Goal: Book appointment/travel/reservation

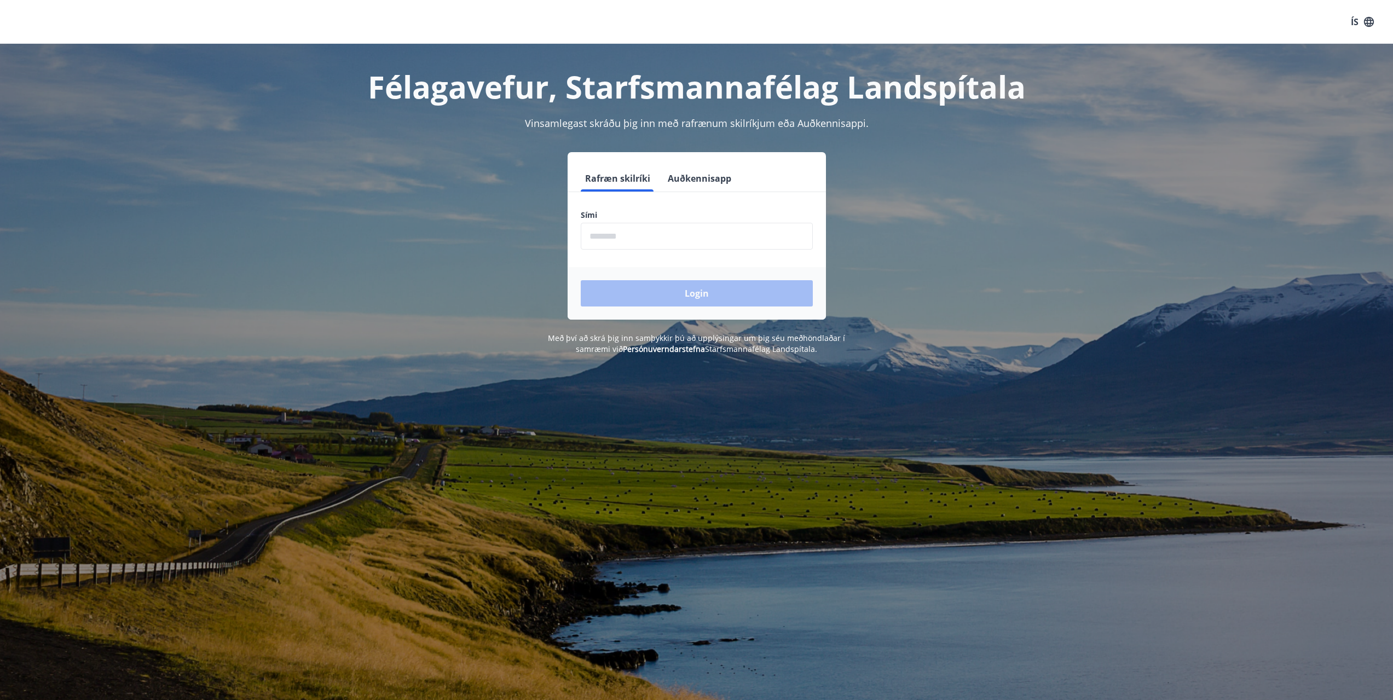
click at [613, 234] on input "phone" at bounding box center [697, 236] width 232 height 27
type input "********"
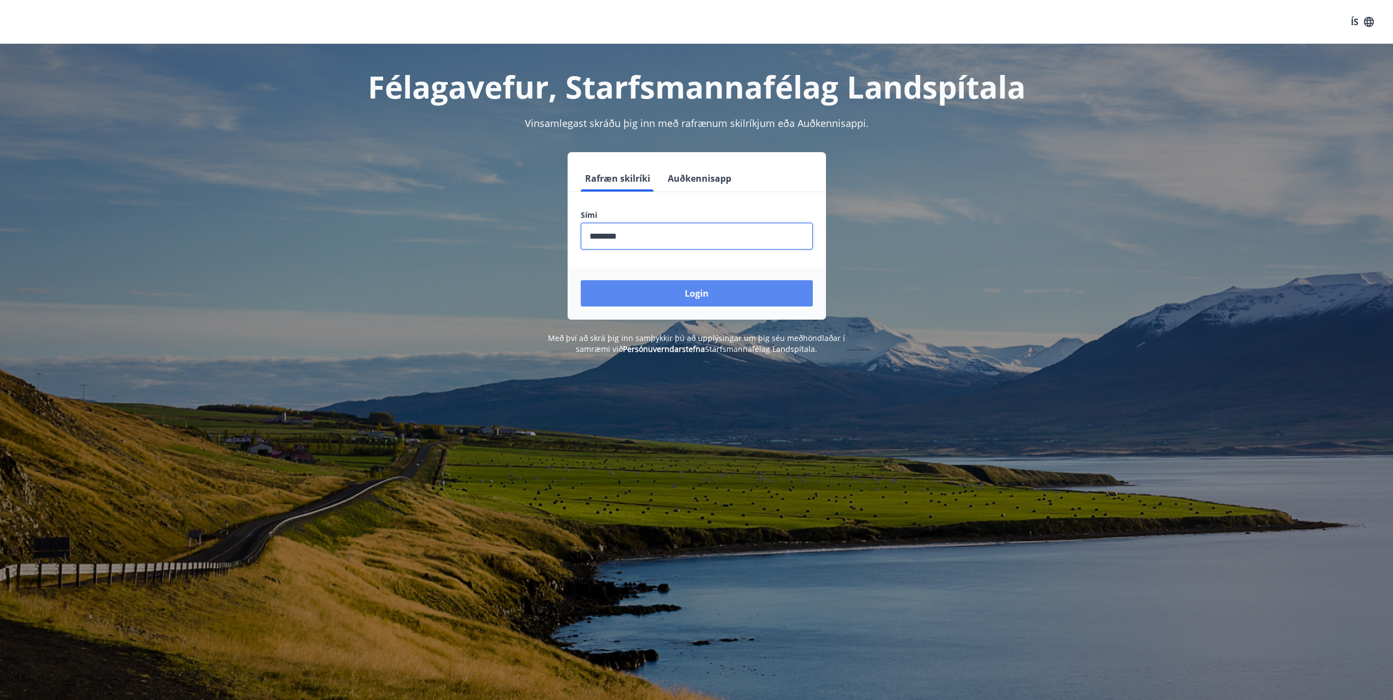
click at [653, 286] on button "Login" at bounding box center [697, 293] width 232 height 26
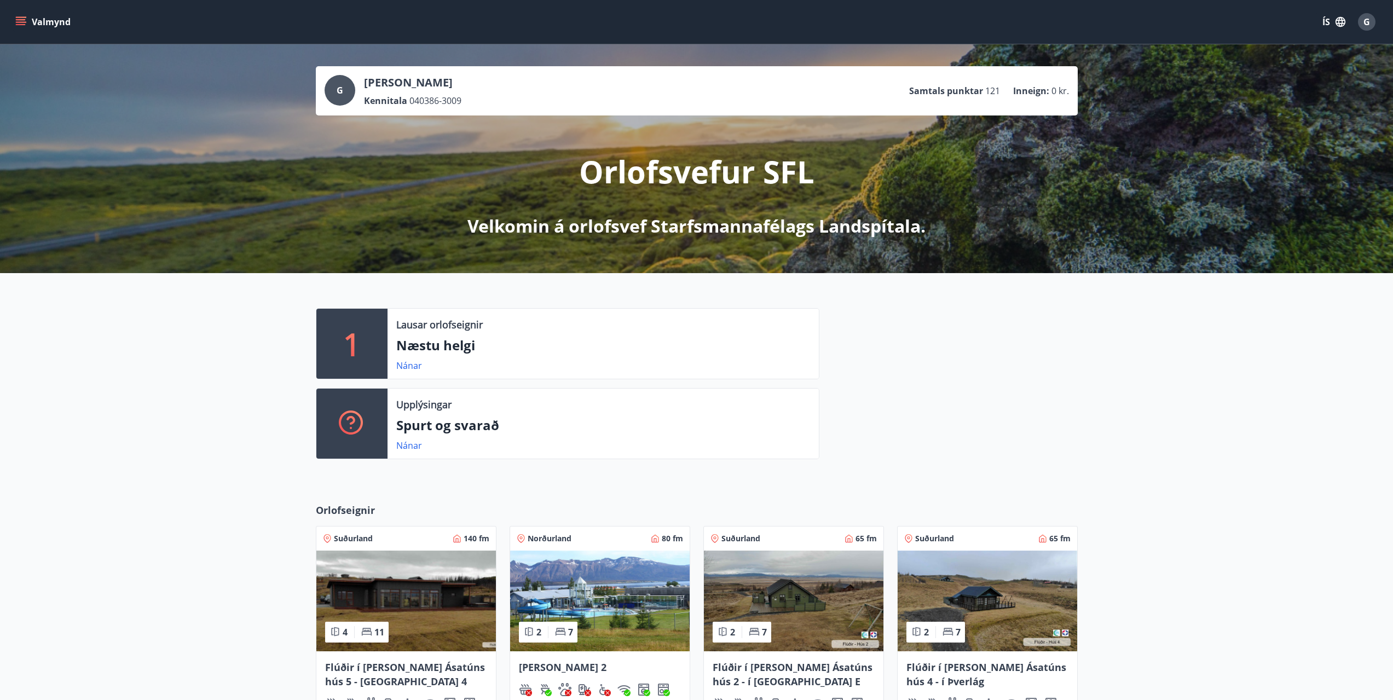
drag, startPoint x: 170, startPoint y: 422, endPoint x: 181, endPoint y: 422, distance: 11.5
click at [170, 422] on div "1 Lausar orlofseignir Næstu helgi Nánar Upplýsingar Spurt og svarað Nánar" at bounding box center [696, 379] width 1393 height 212
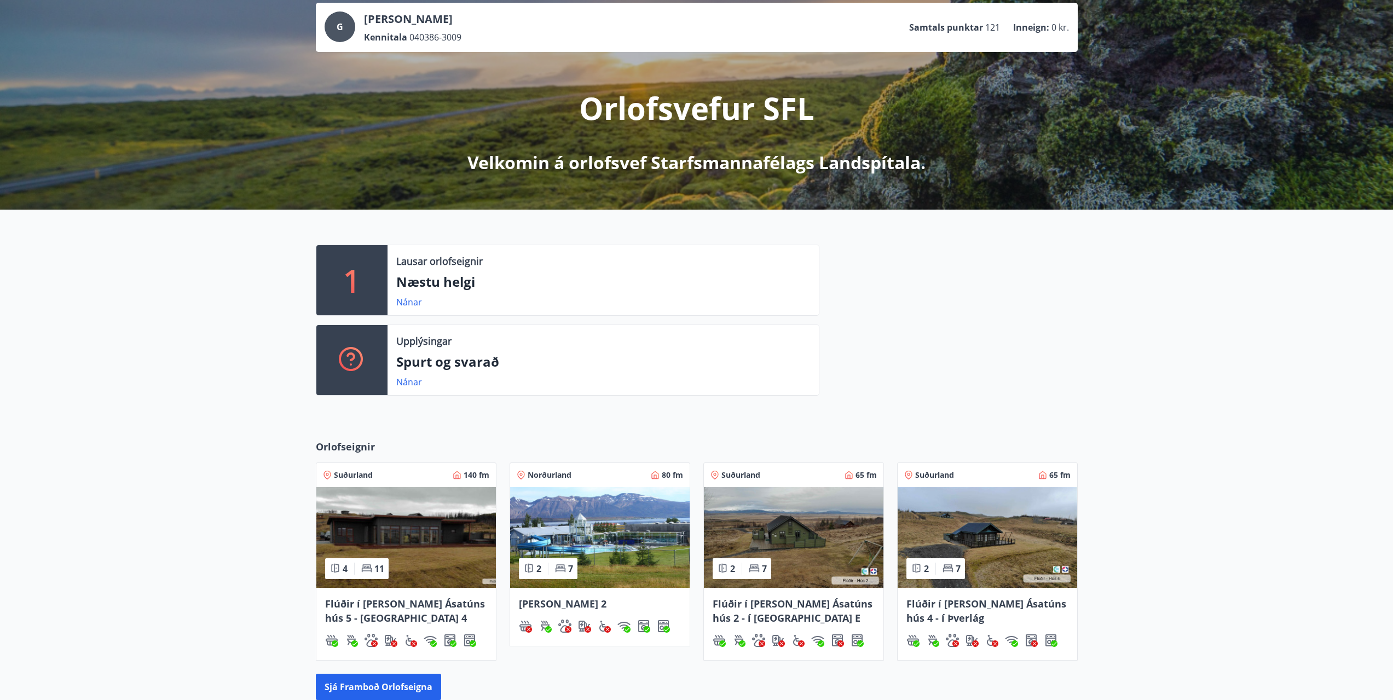
scroll to position [217, 0]
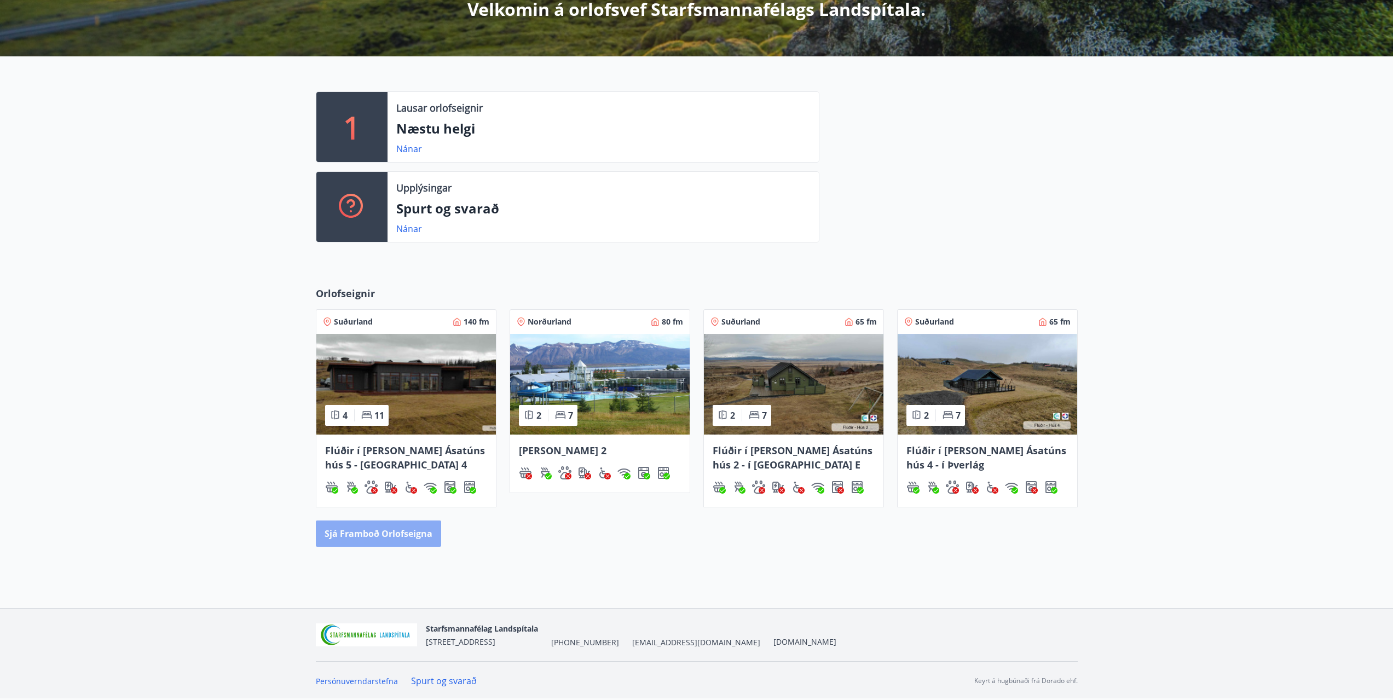
click at [393, 538] on button "Sjá framboð orlofseigna" at bounding box center [378, 533] width 125 height 26
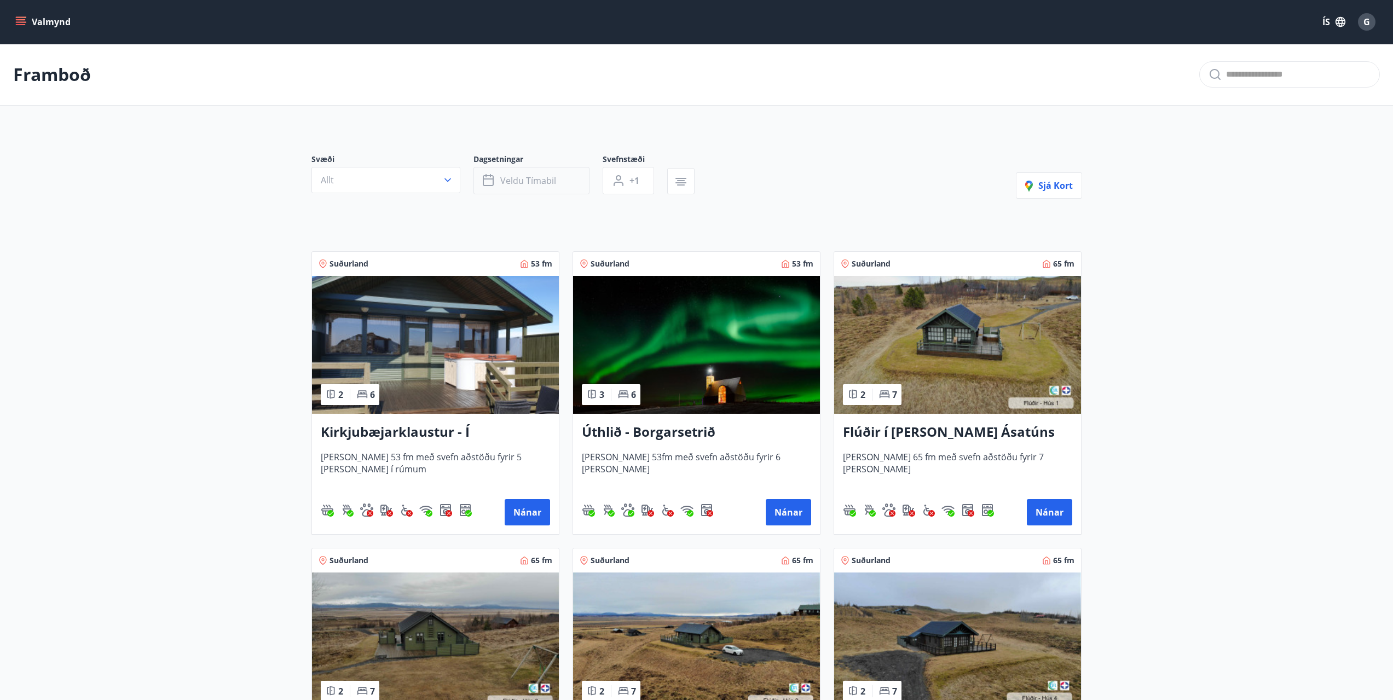
click at [540, 181] on span "Veldu tímabil" at bounding box center [528, 181] width 56 height 12
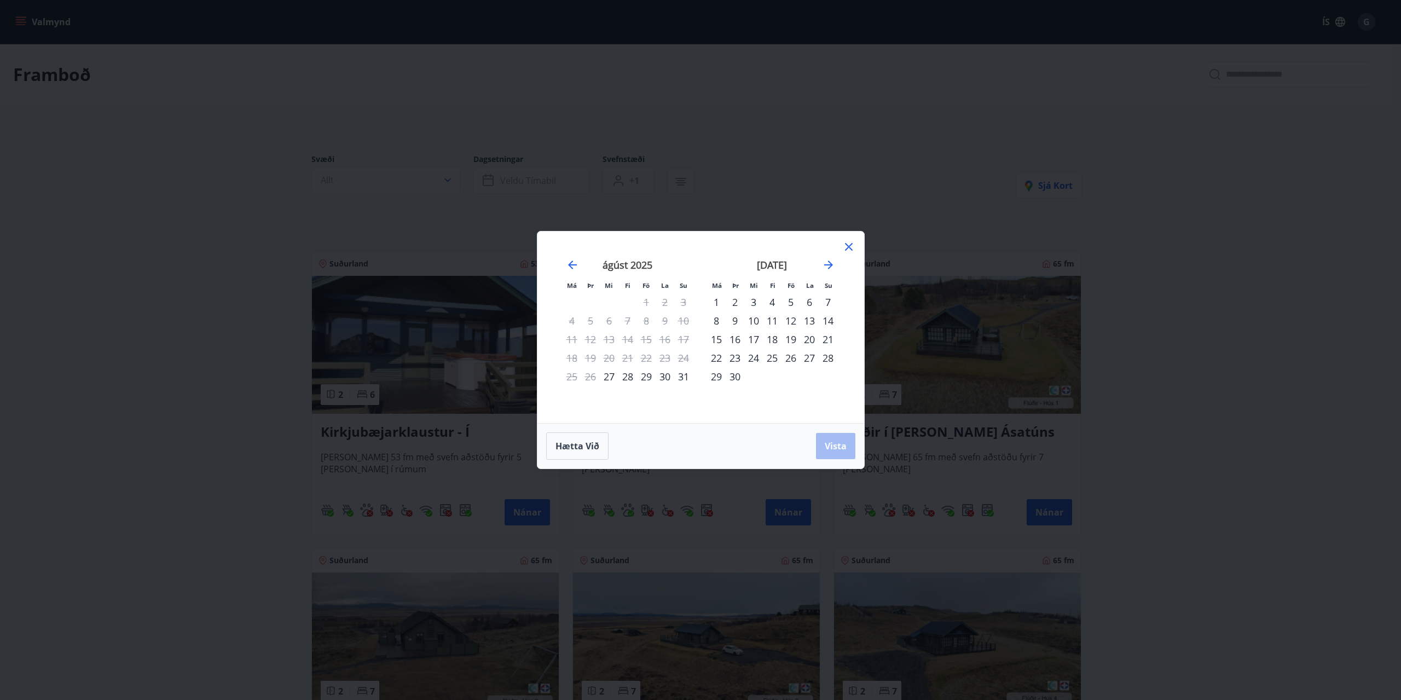
click at [737, 378] on div "30" at bounding box center [735, 376] width 19 height 19
click at [826, 264] on icon "Move forward to switch to the next month." at bounding box center [828, 264] width 13 height 13
click at [772, 300] on div "2" at bounding box center [772, 302] width 19 height 19
click at [832, 452] on button "Vista" at bounding box center [835, 446] width 39 height 26
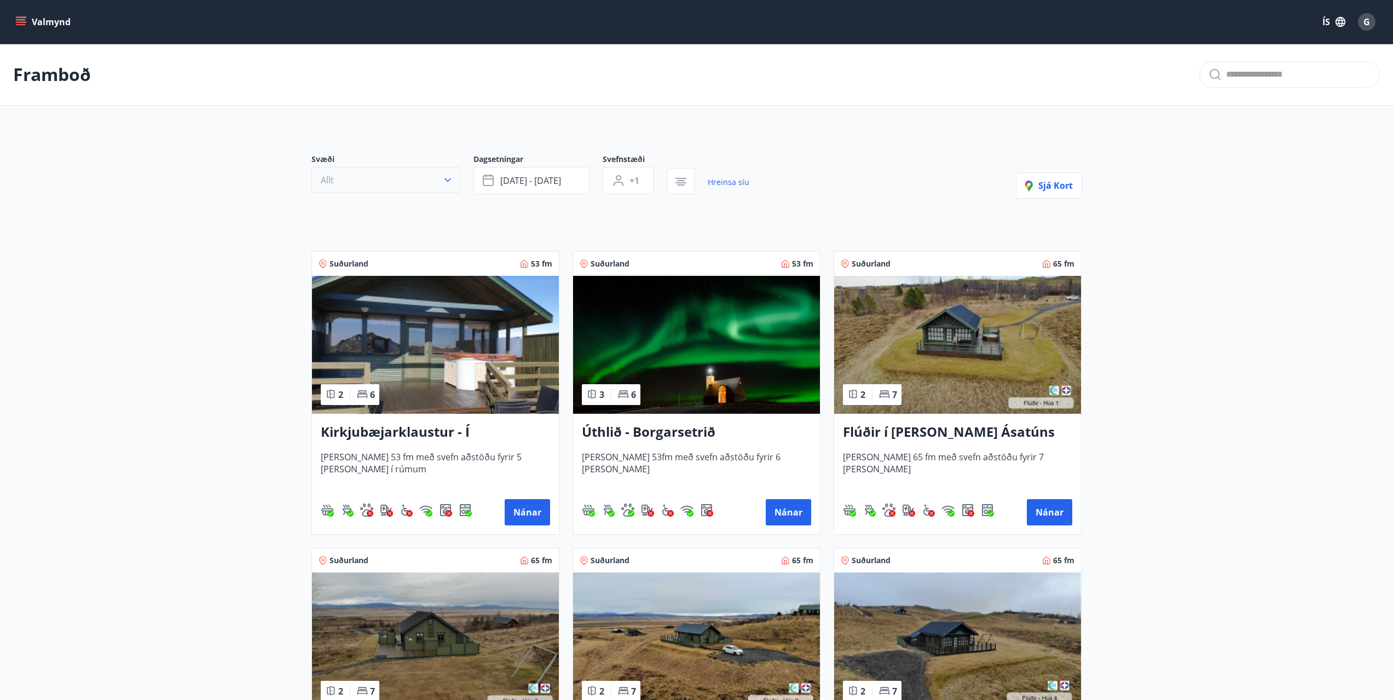
click at [441, 175] on button "Allt" at bounding box center [385, 180] width 149 height 26
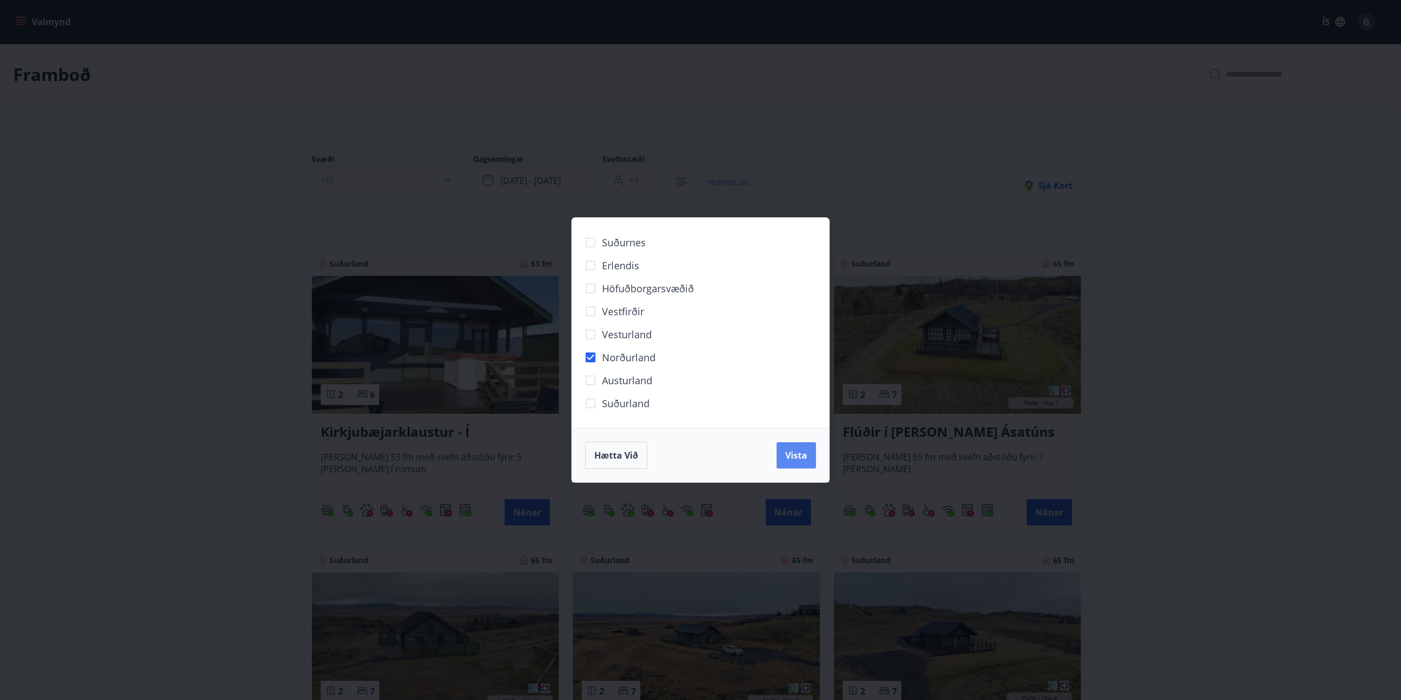
click at [797, 454] on span "Vista" at bounding box center [796, 455] width 22 height 12
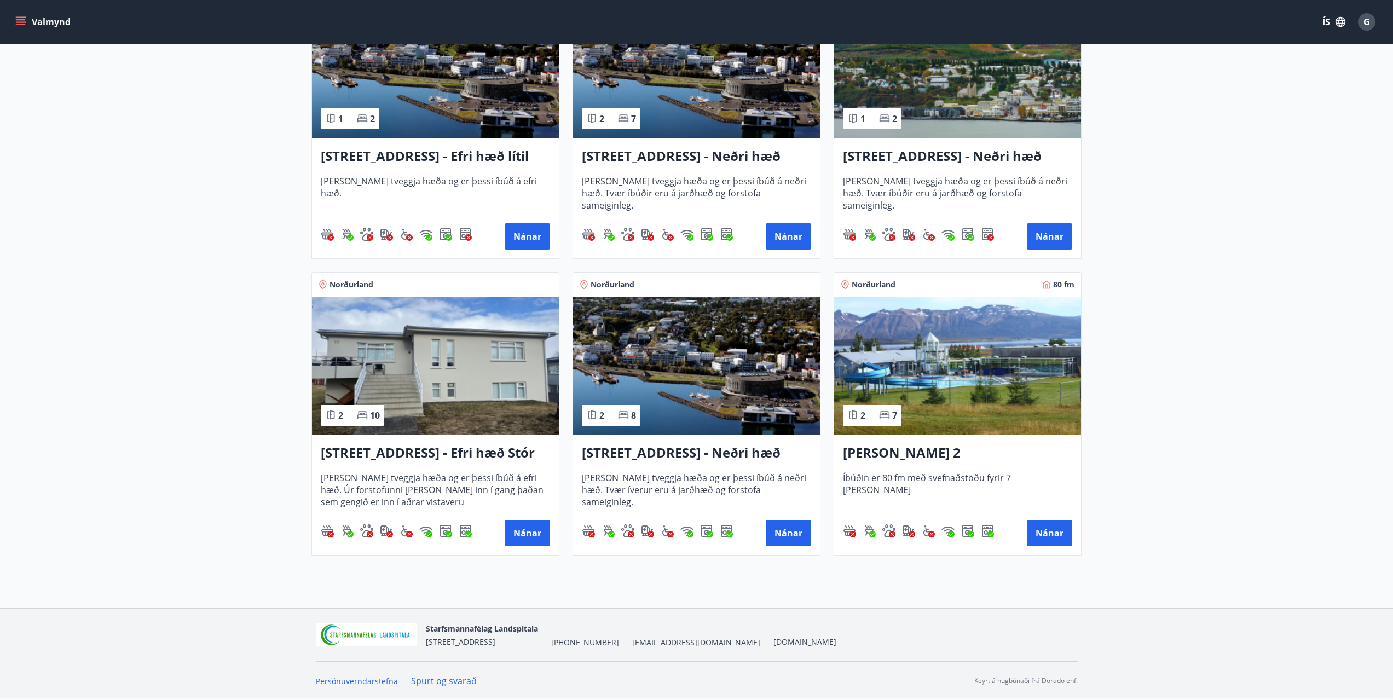
scroll to position [247, 0]
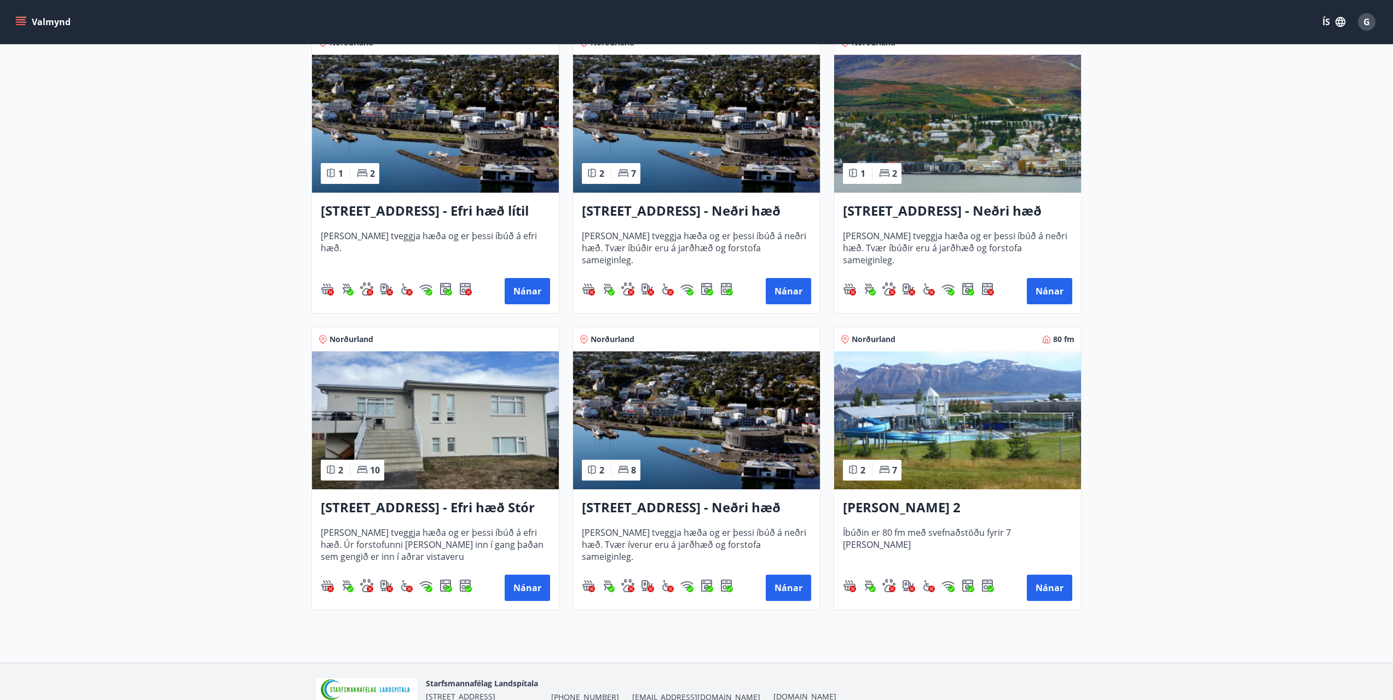
click at [650, 183] on img at bounding box center [696, 124] width 247 height 138
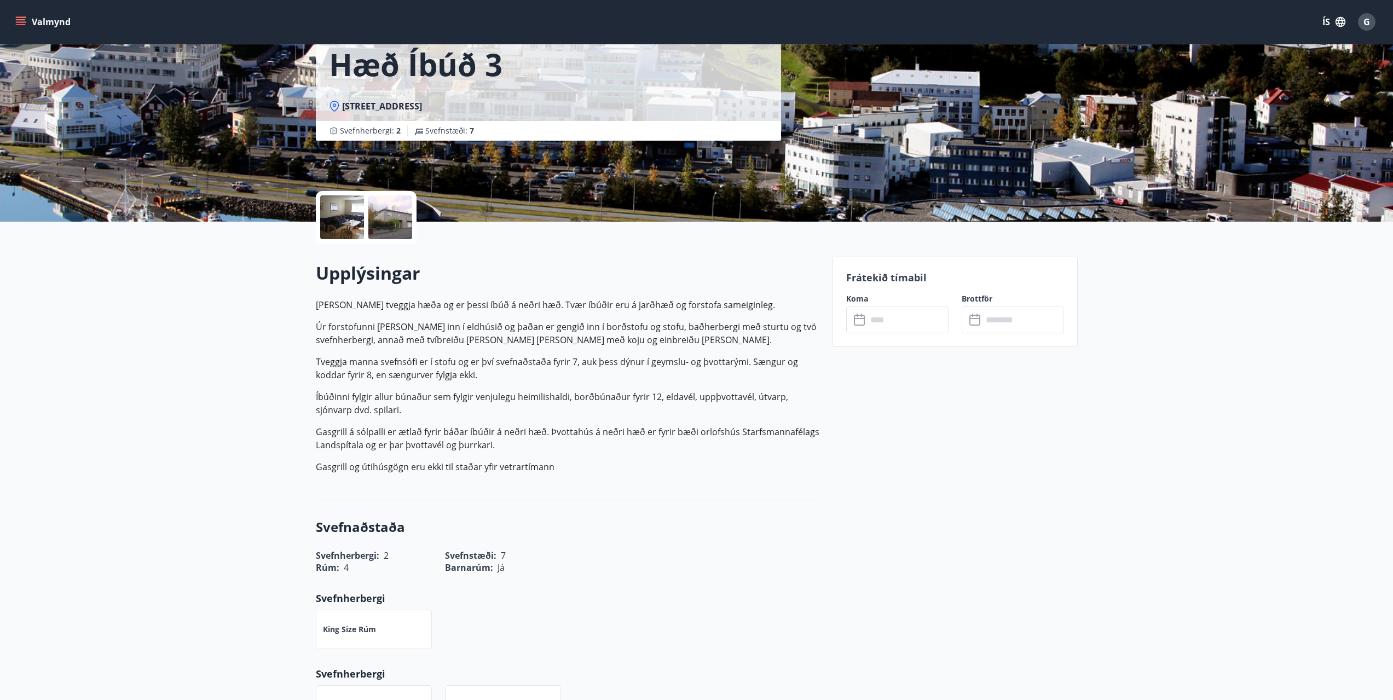
scroll to position [109, 0]
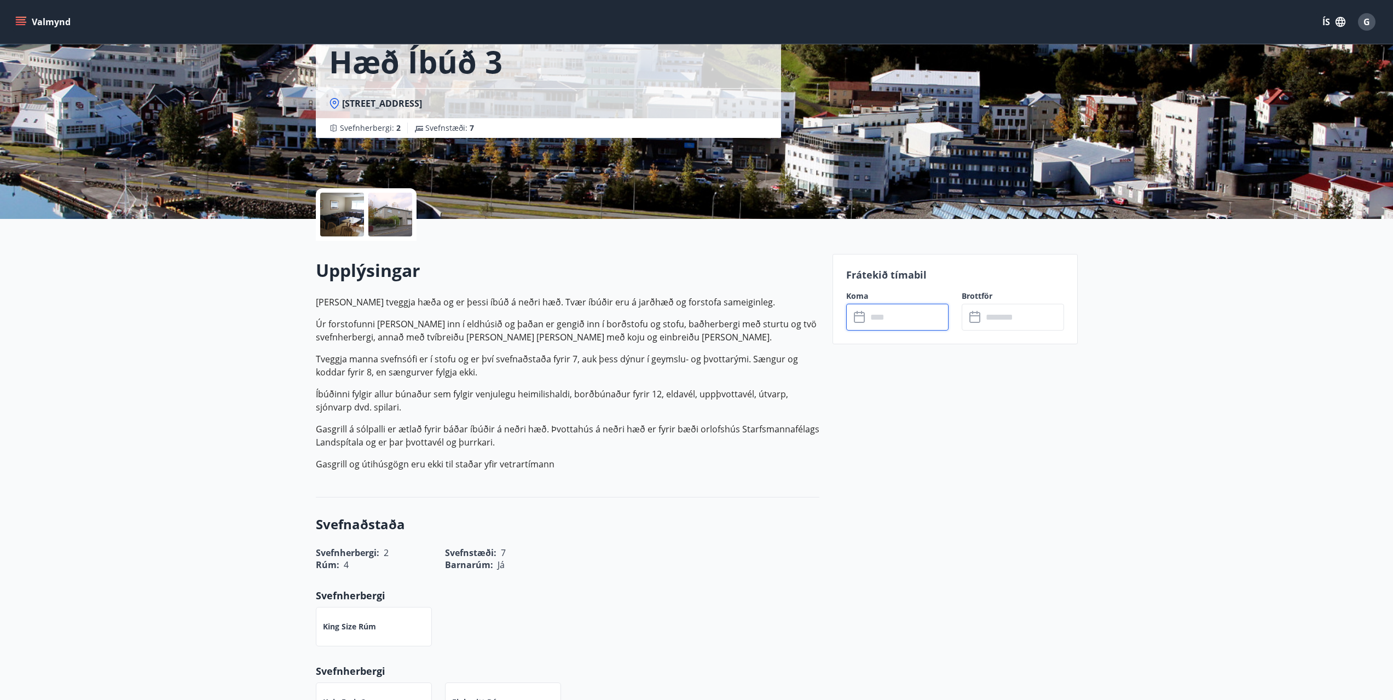
click at [891, 319] on input "text" at bounding box center [908, 317] width 82 height 27
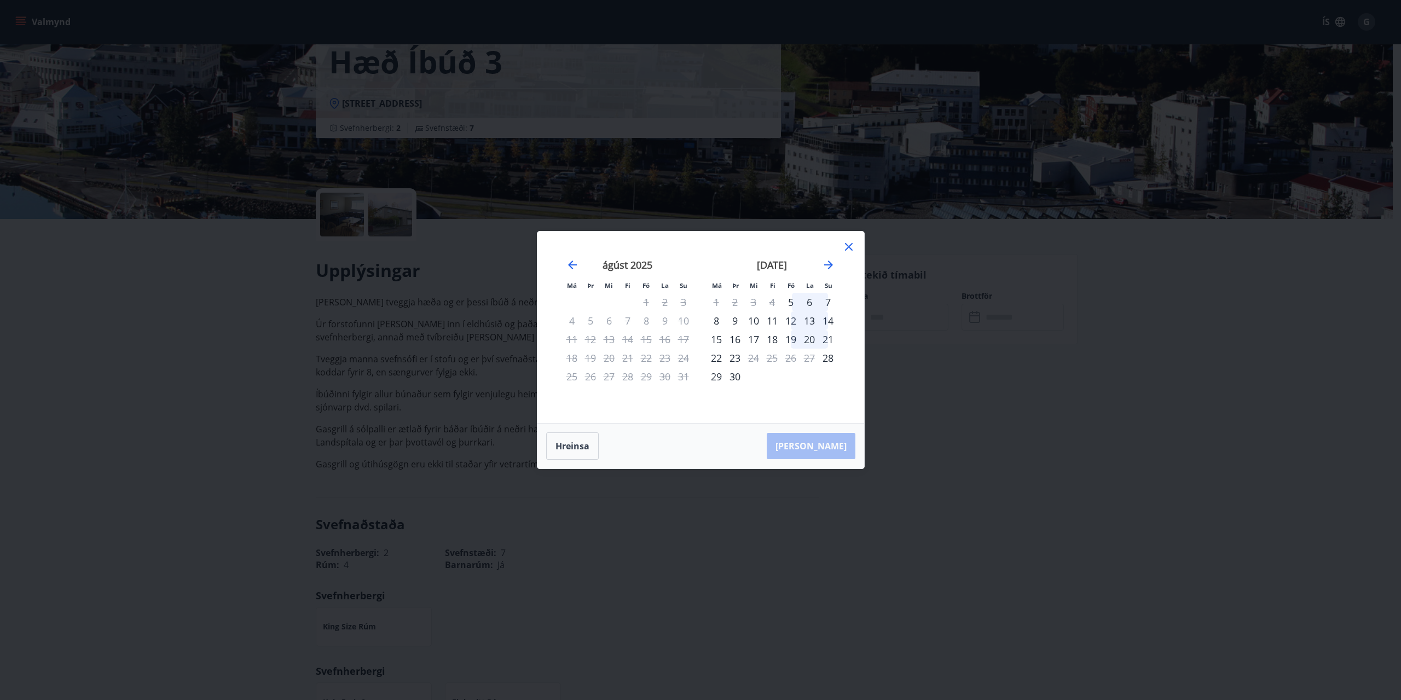
click at [734, 376] on div "30" at bounding box center [735, 376] width 19 height 19
click at [837, 263] on div "september 2025" at bounding box center [772, 269] width 130 height 48
click at [832, 265] on icon "Move forward to switch to the next month." at bounding box center [828, 264] width 13 height 13
click at [775, 301] on div "2" at bounding box center [772, 302] width 19 height 19
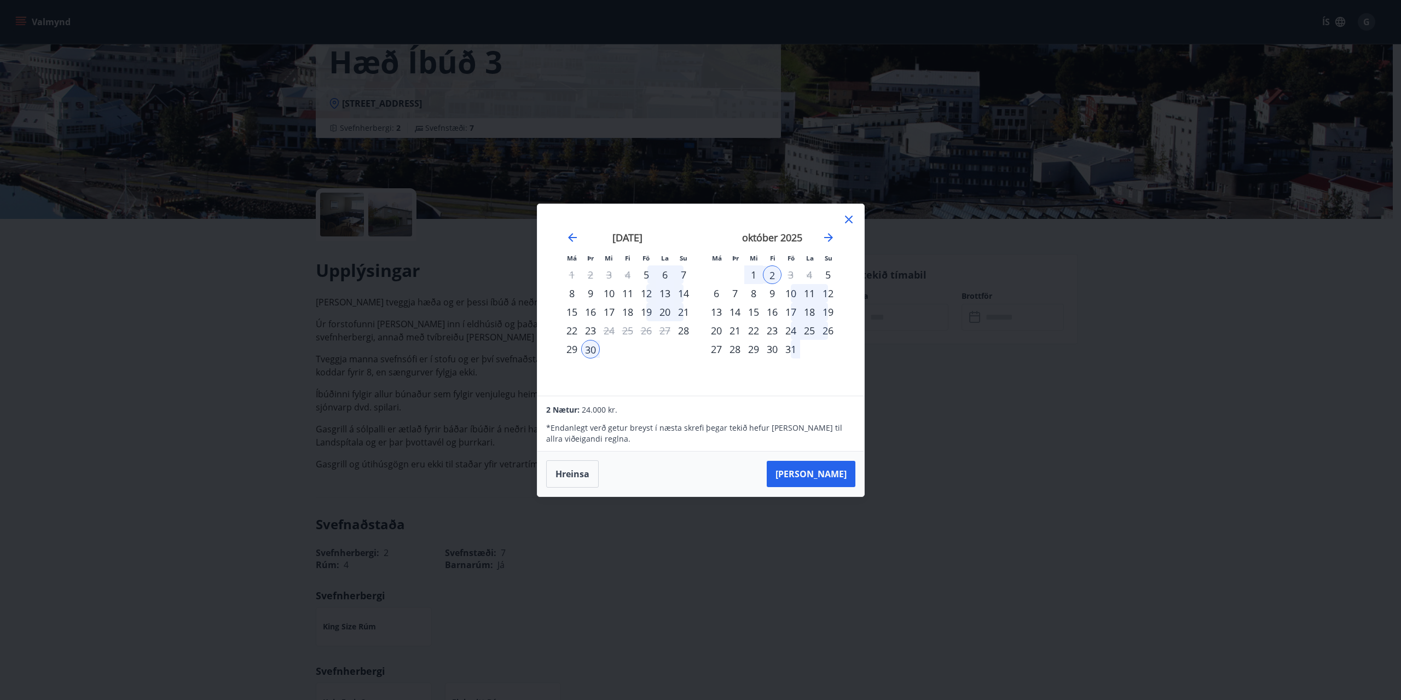
click at [827, 478] on button "Taka Frá" at bounding box center [811, 474] width 89 height 26
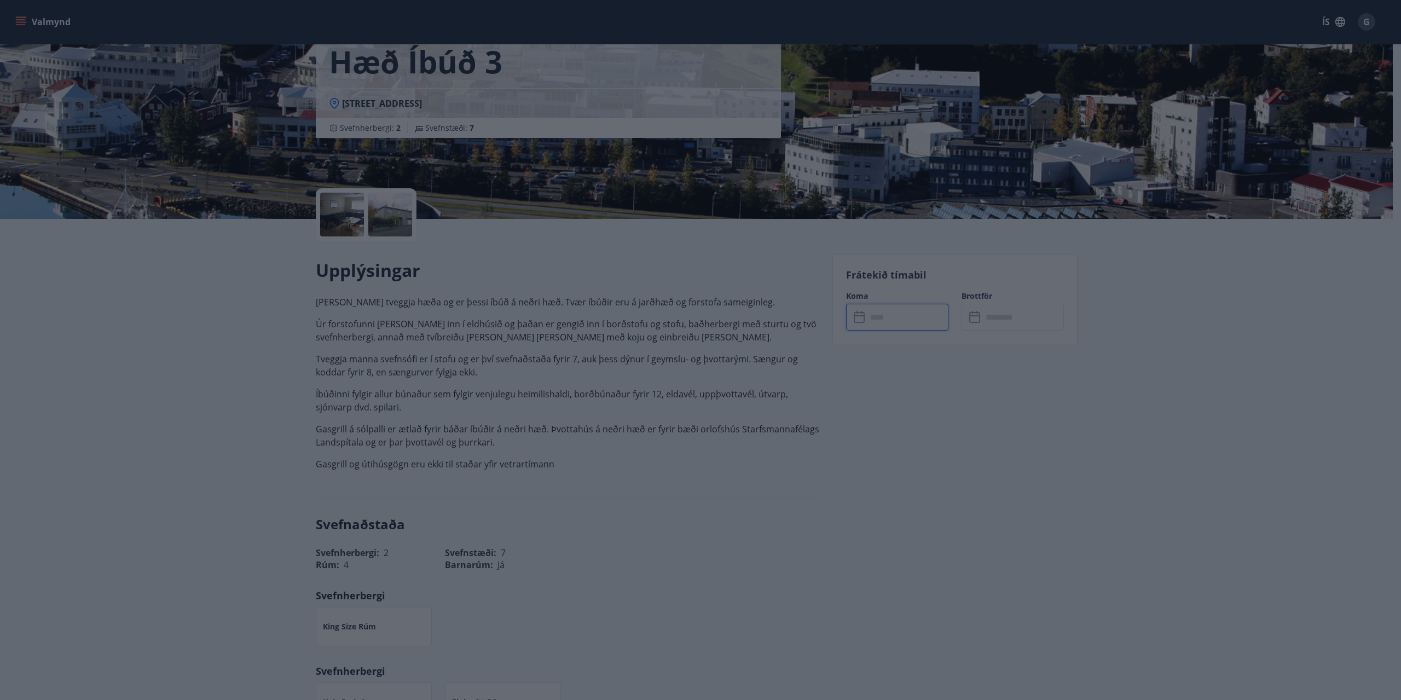
type input "******"
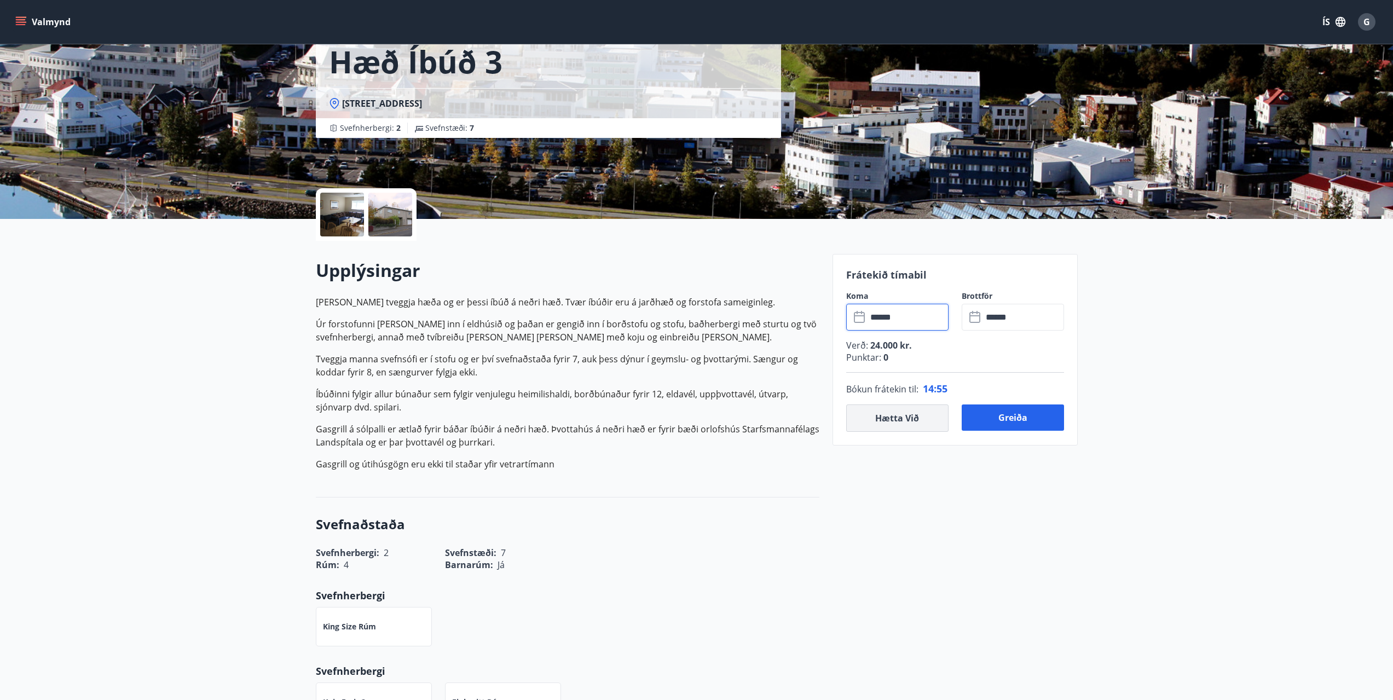
click at [925, 418] on button "Hætta við" at bounding box center [897, 417] width 102 height 27
